Goal: Task Accomplishment & Management: Manage account settings

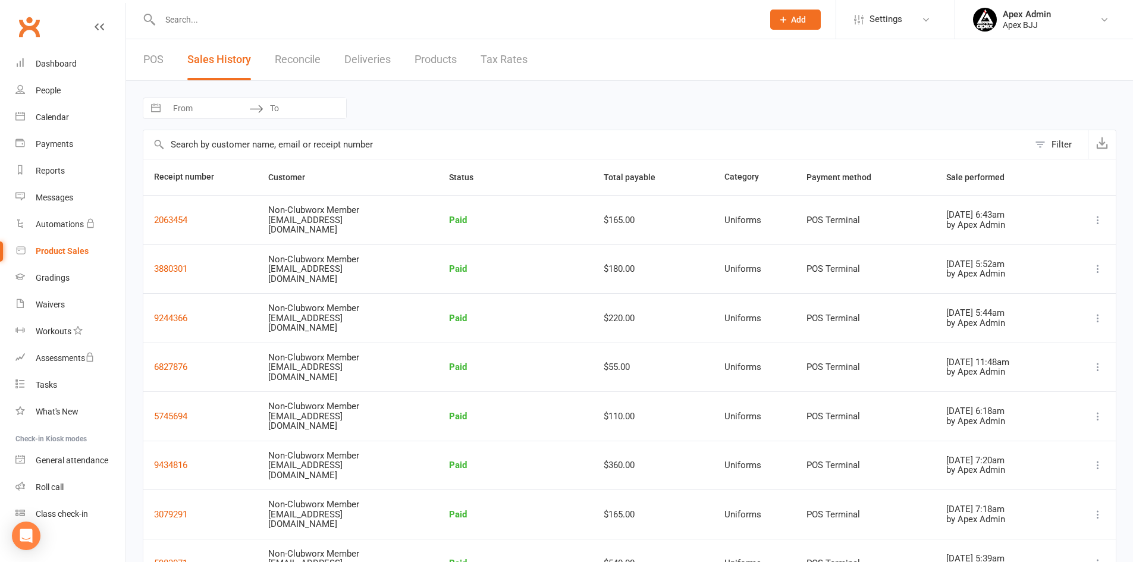
select select "25"
click at [54, 308] on div "Waivers" at bounding box center [50, 305] width 29 height 10
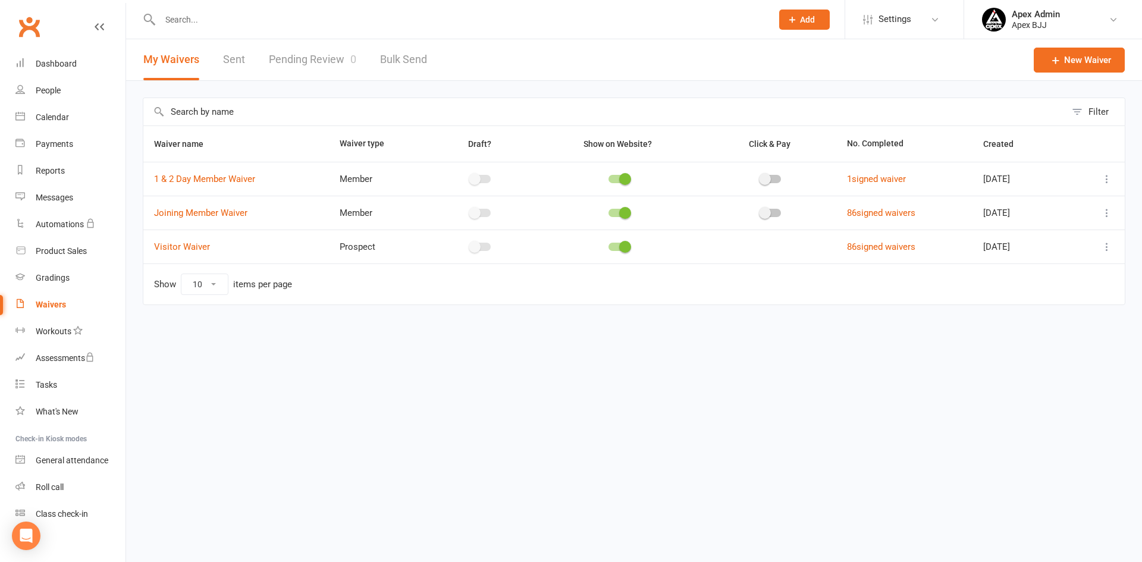
click at [280, 59] on link "Pending Review 0" at bounding box center [312, 59] width 87 height 41
select select "100"
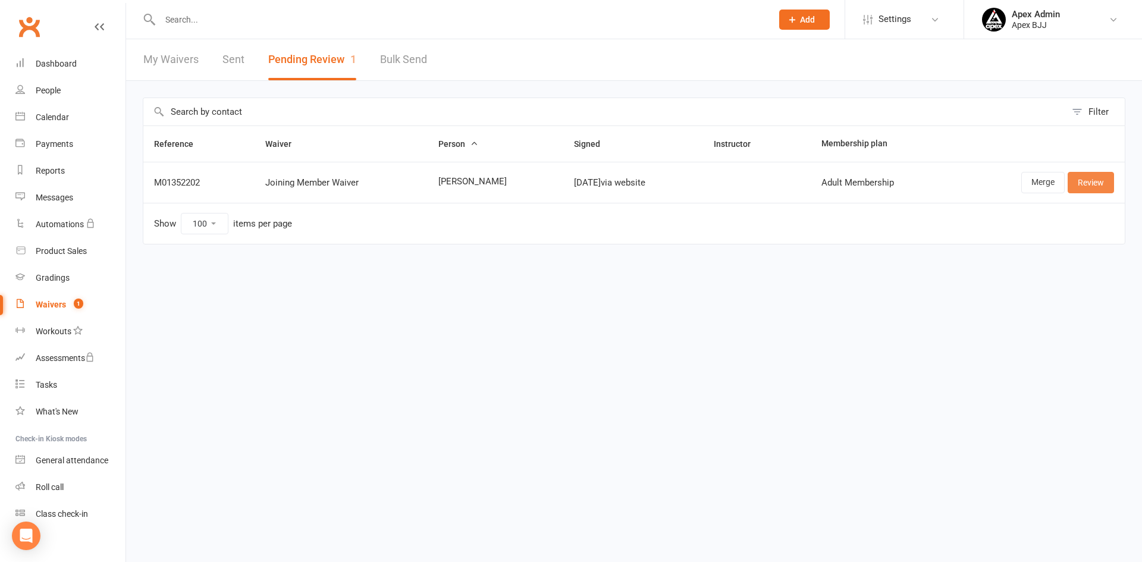
click at [1085, 183] on link "Review" at bounding box center [1091, 182] width 46 height 21
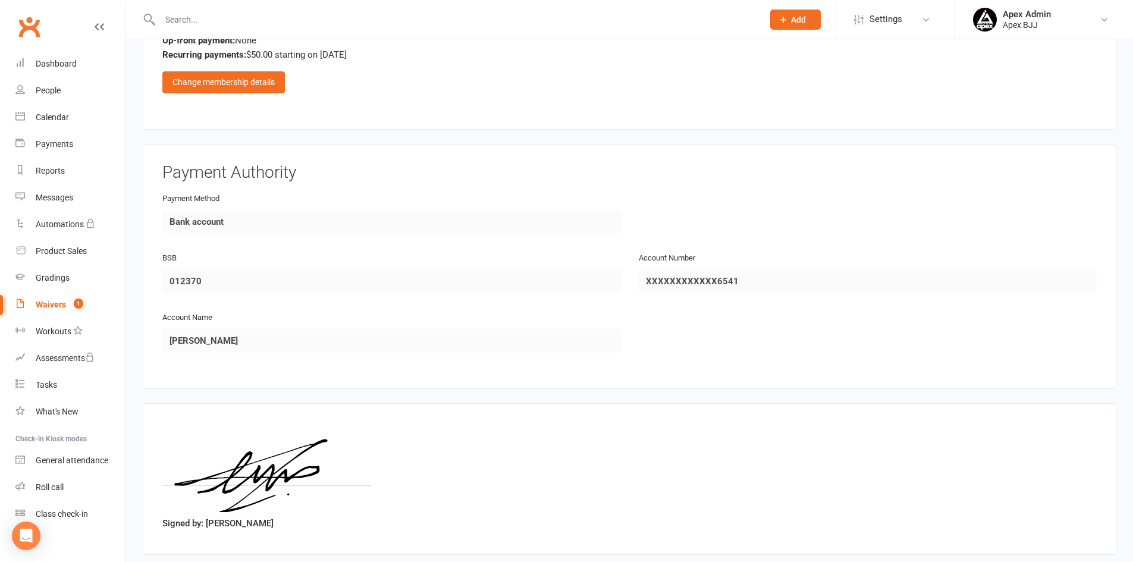
scroll to position [1077, 0]
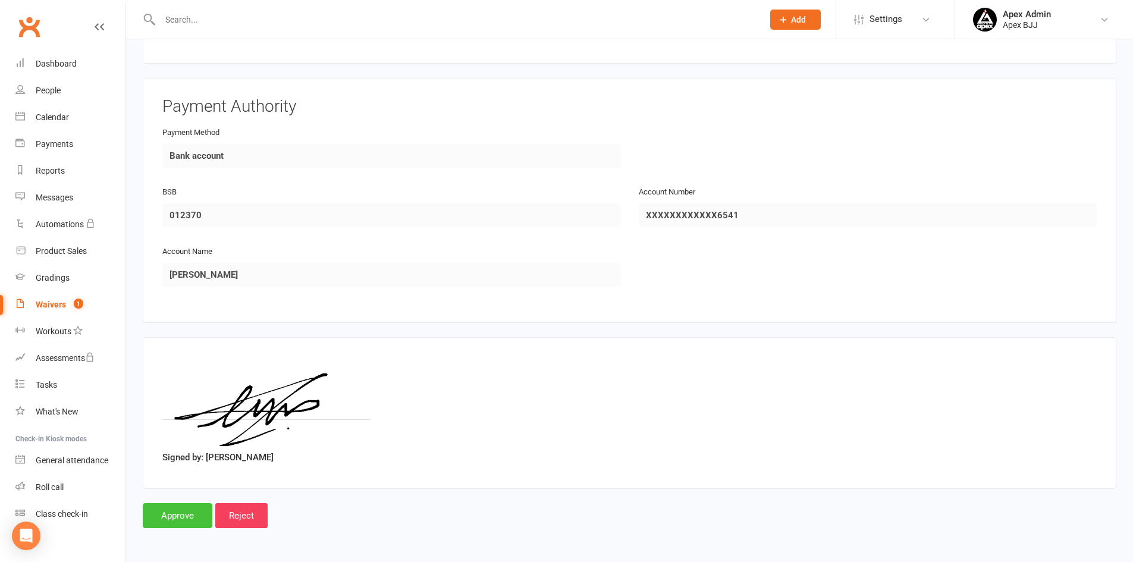
click at [169, 523] on input "Approve" at bounding box center [178, 515] width 70 height 25
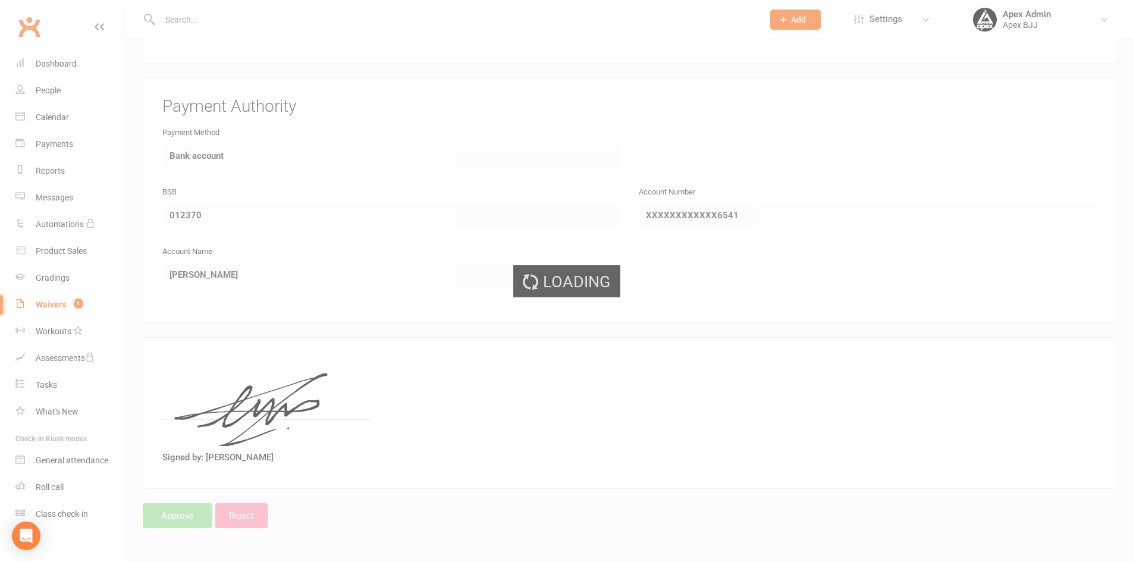
select select "100"
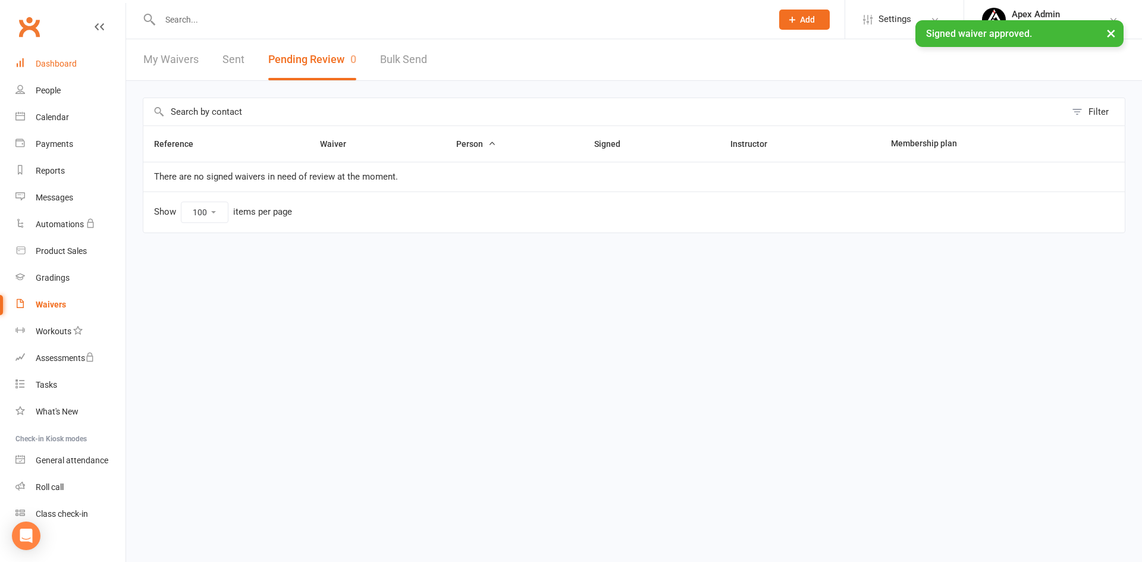
click at [79, 62] on link "Dashboard" at bounding box center [70, 64] width 110 height 27
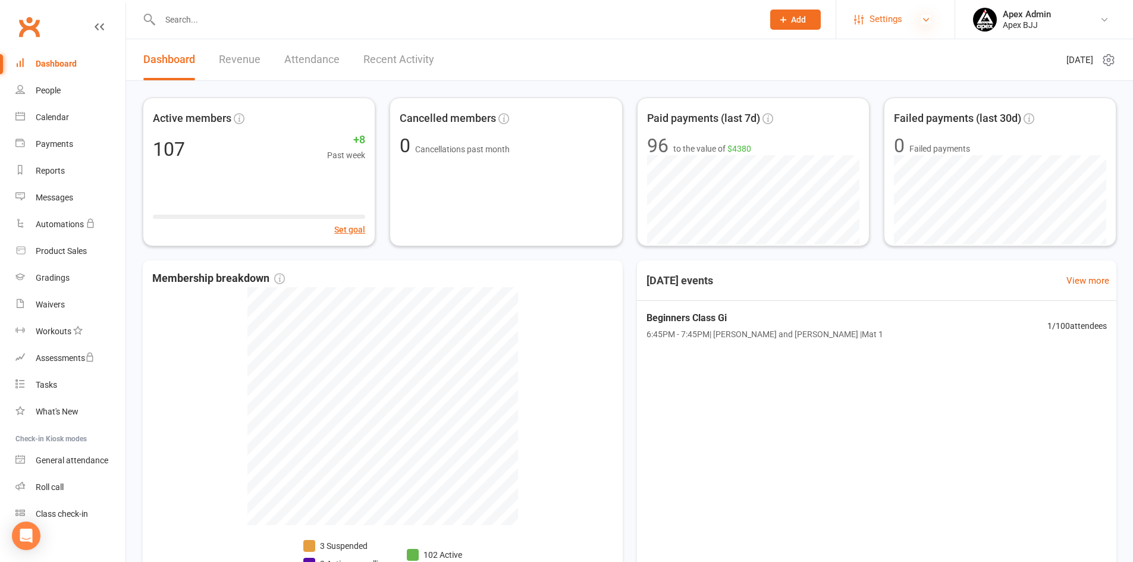
click at [926, 20] on icon at bounding box center [926, 20] width 10 height 10
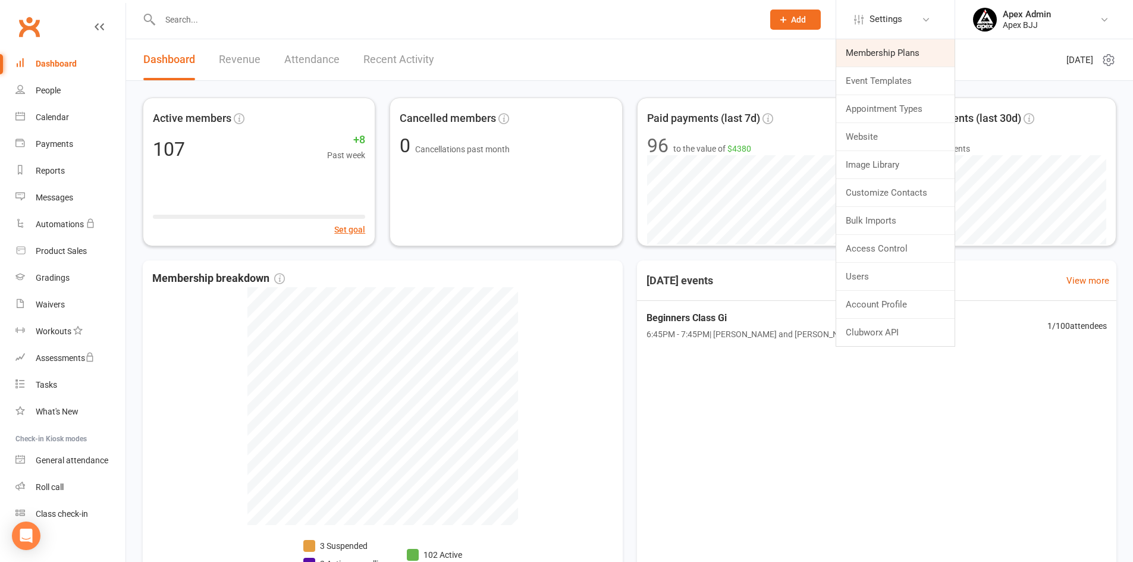
click at [892, 55] on link "Membership Plans" at bounding box center [895, 52] width 118 height 27
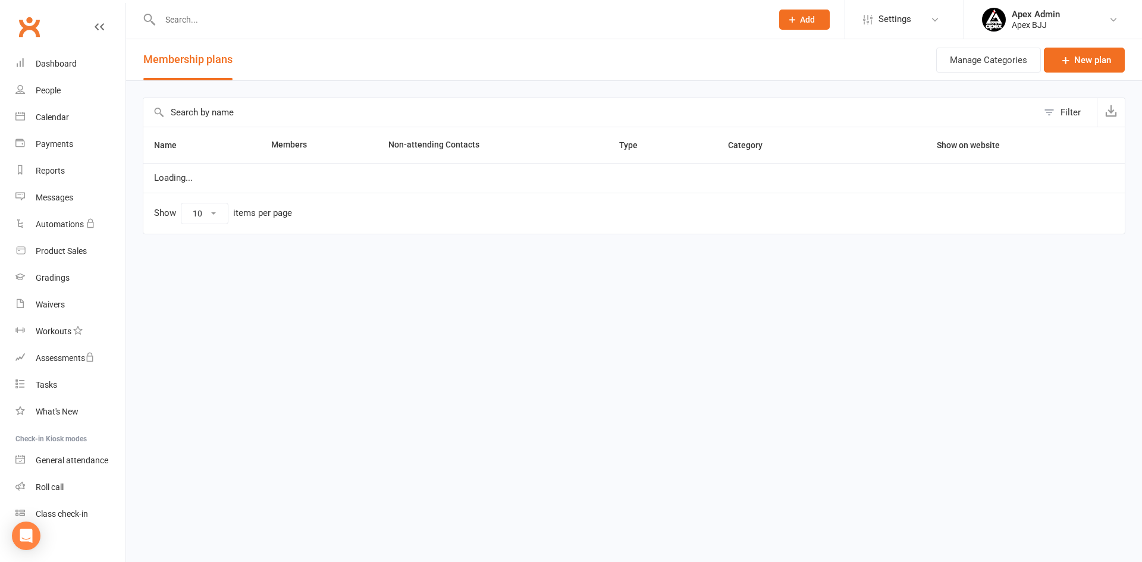
select select "100"
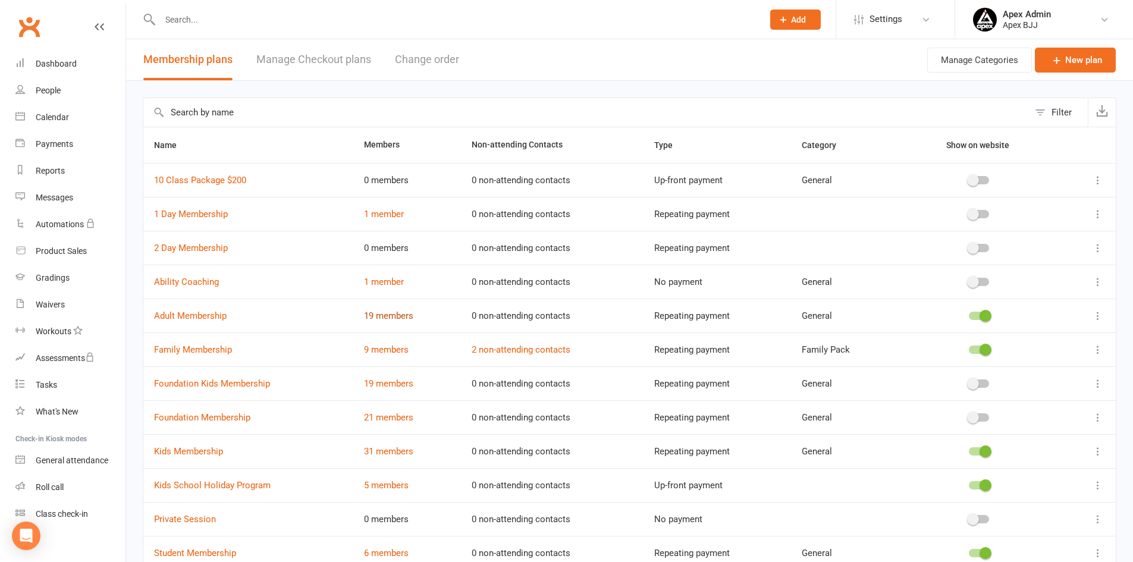
click at [402, 315] on link "19 members" at bounding box center [388, 316] width 49 height 11
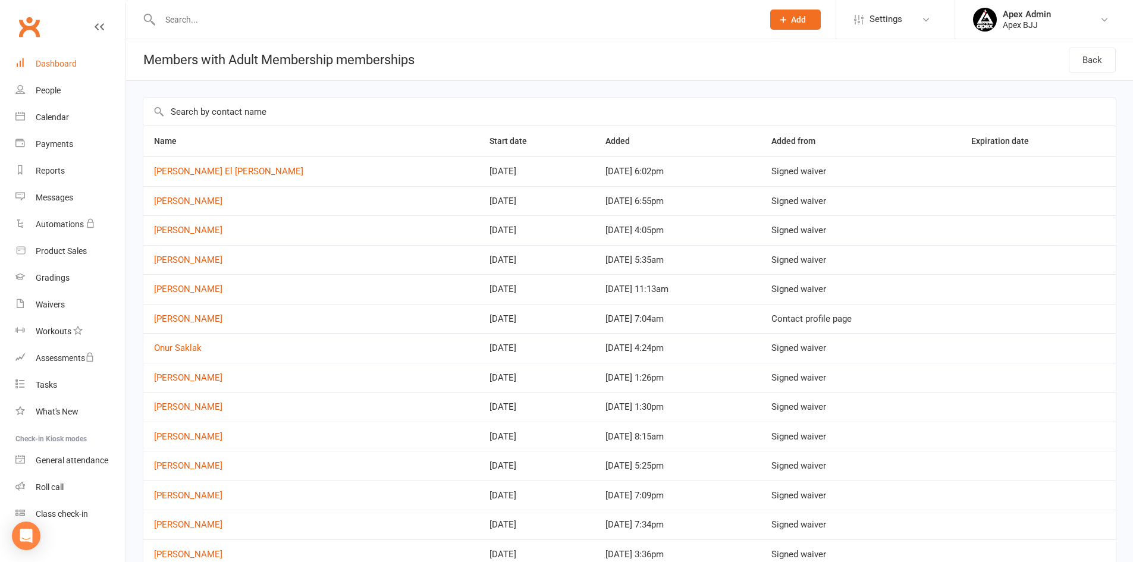
click at [47, 66] on div "Dashboard" at bounding box center [56, 64] width 41 height 10
